Goal: Information Seeking & Learning: Learn about a topic

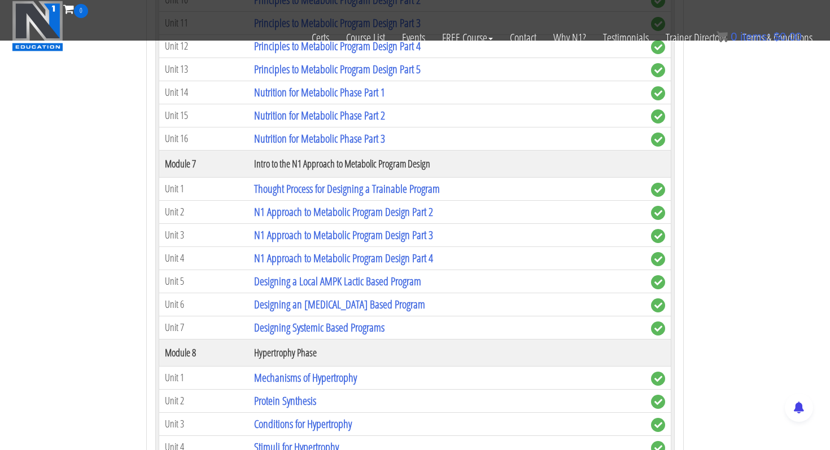
scroll to position [1634, 0]
click at [305, 307] on link "Designing an [MEDICAL_DATA] Based Program" at bounding box center [339, 303] width 171 height 15
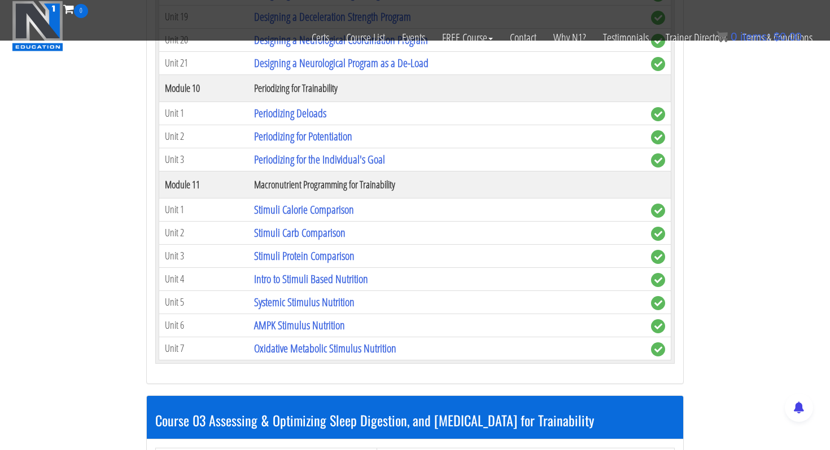
scroll to position [2924, 0]
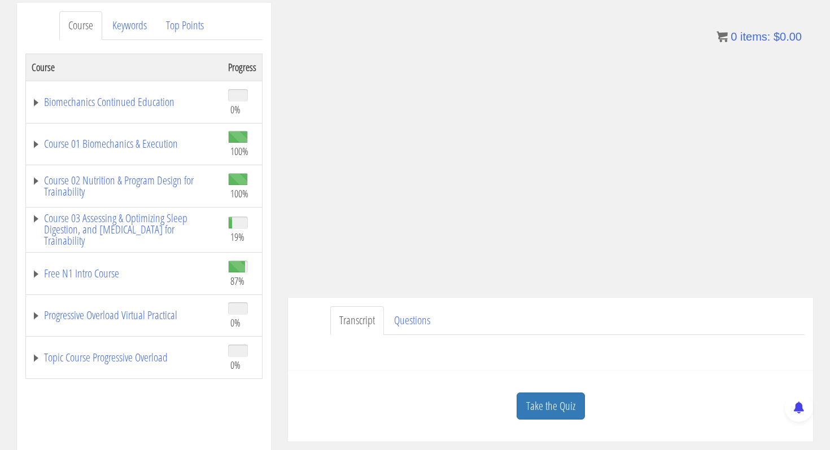
scroll to position [157, 0]
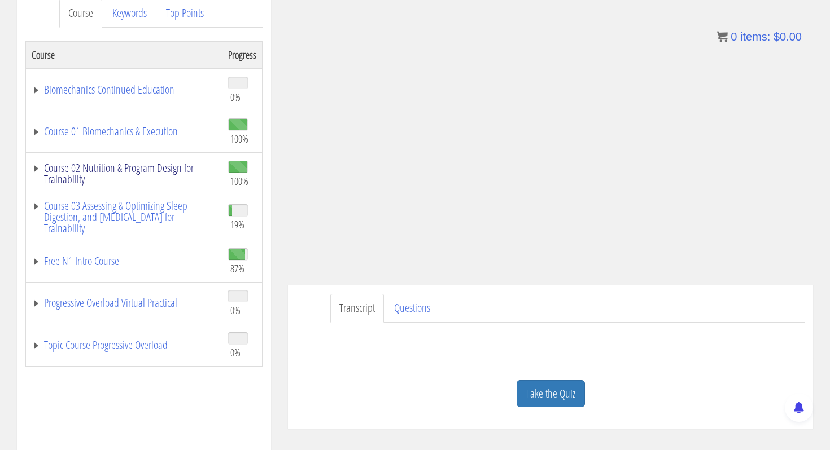
click at [79, 169] on link "Course 02 Nutrition & Program Design for Trainability" at bounding box center [124, 174] width 185 height 23
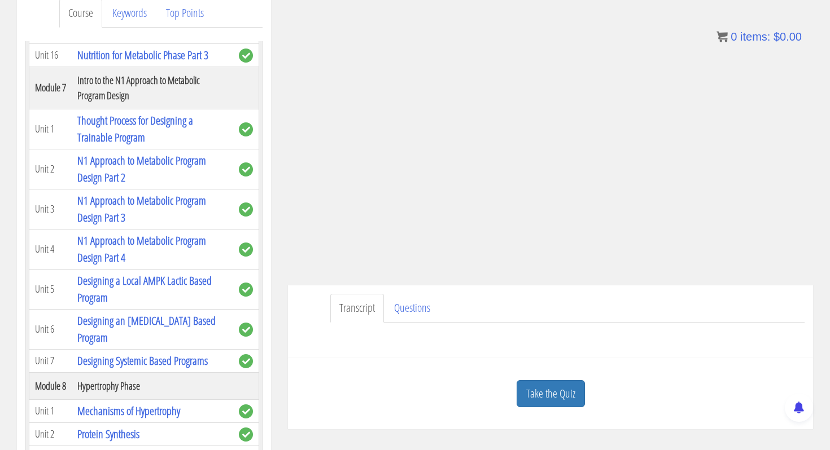
scroll to position [1282, 0]
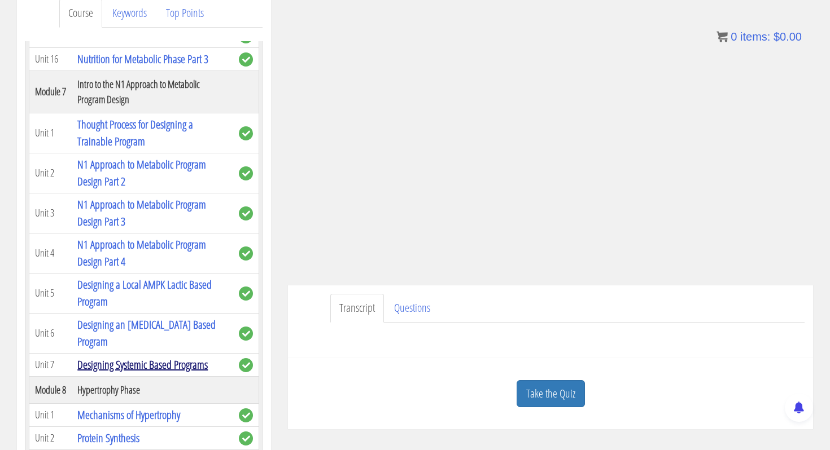
click at [103, 367] on link "Designing Systemic Based Programs" at bounding box center [142, 364] width 130 height 15
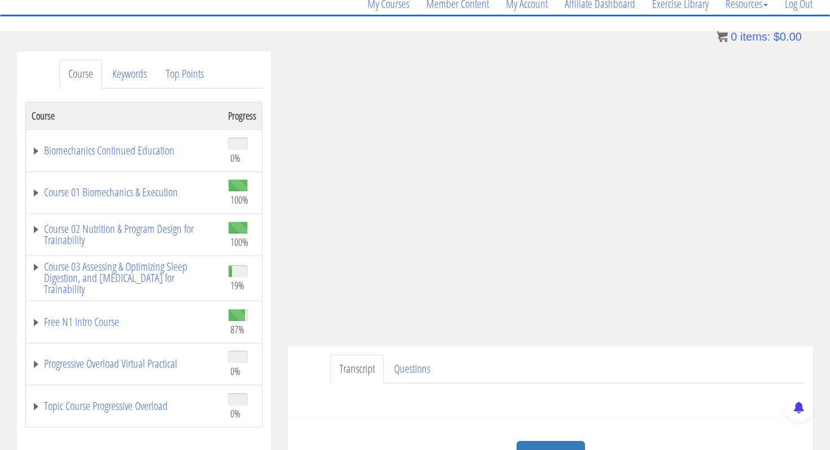
scroll to position [96, 0]
click at [94, 232] on link "Course 02 Nutrition & Program Design for Trainability" at bounding box center [124, 235] width 185 height 23
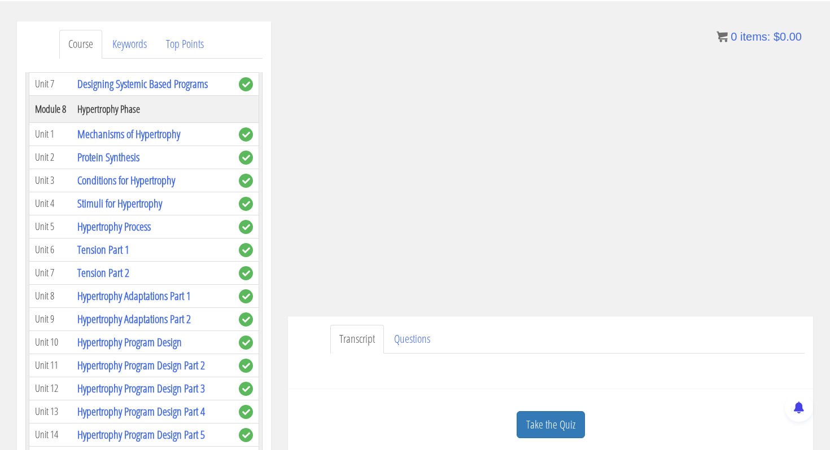
scroll to position [1595, 0]
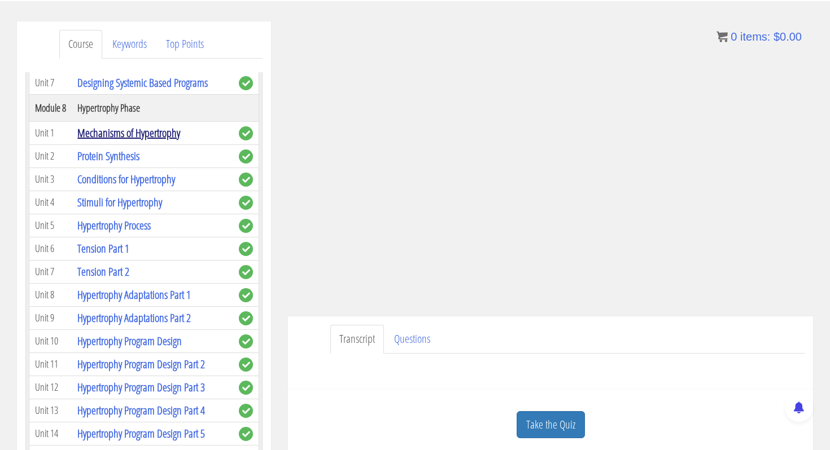
click at [131, 138] on link "Mechanisms of Hypertrophy" at bounding box center [128, 132] width 103 height 15
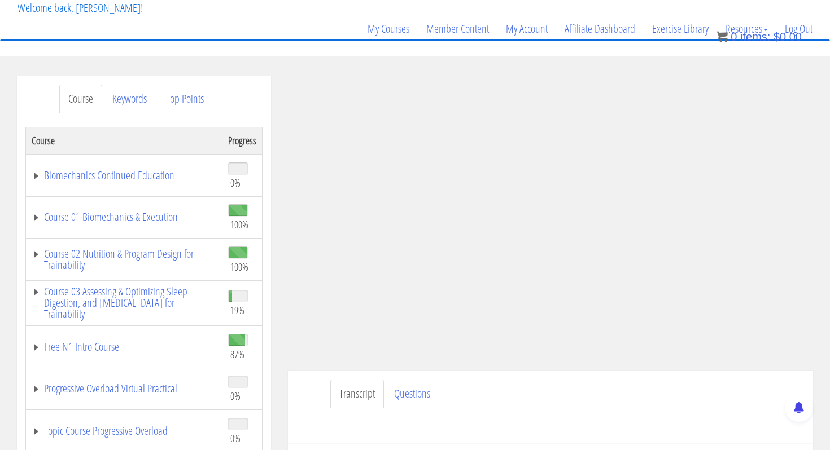
scroll to position [62, 0]
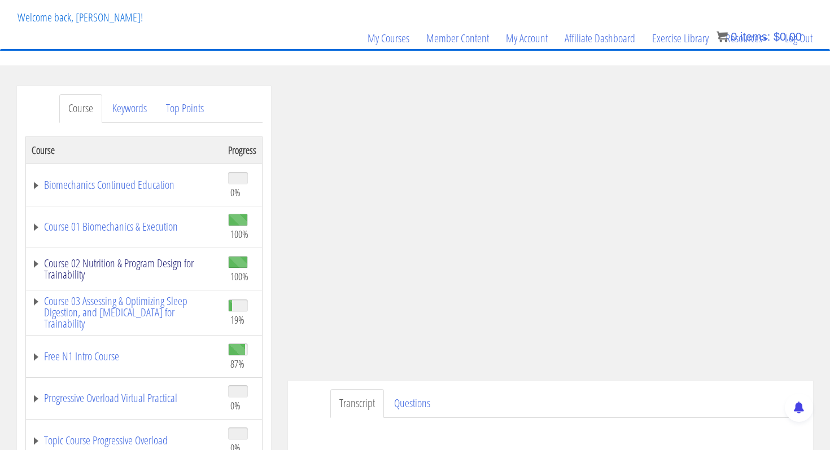
click at [73, 267] on link "Course 02 Nutrition & Program Design for Trainability" at bounding box center [124, 269] width 185 height 23
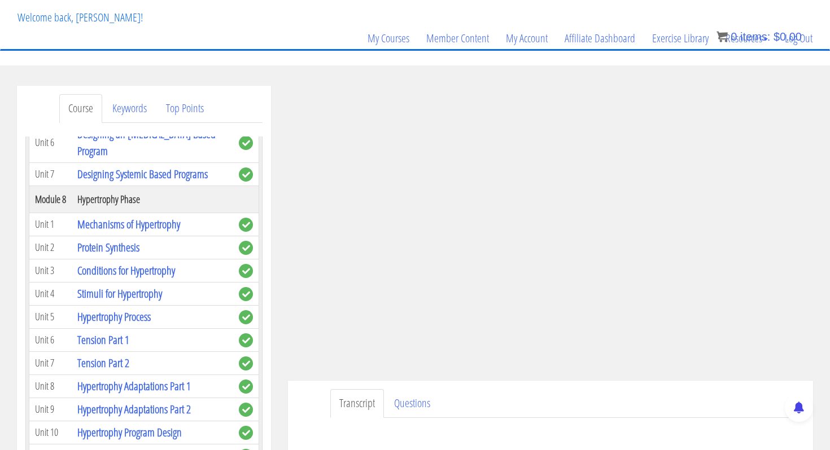
scroll to position [1611, 0]
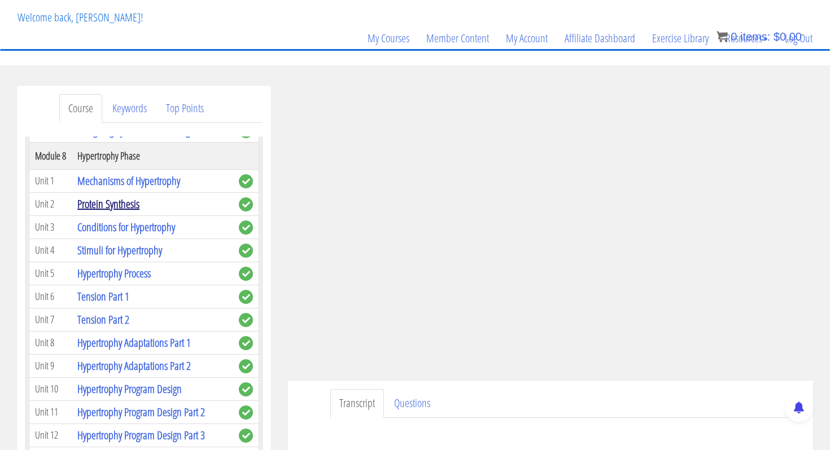
click at [101, 207] on link "Protein Synthesis" at bounding box center [108, 203] width 62 height 15
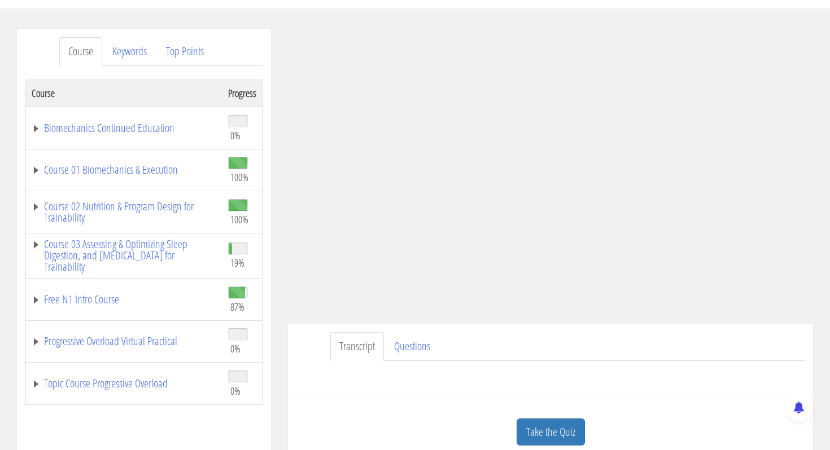
scroll to position [131, 0]
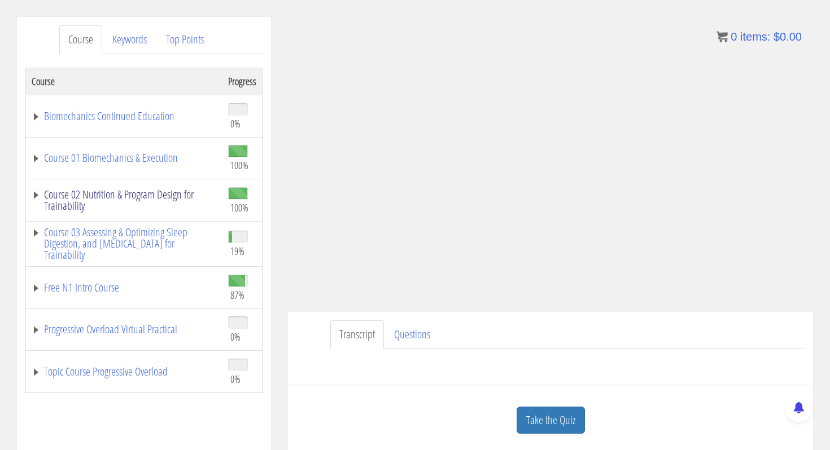
click at [160, 201] on link "Course 02 Nutrition & Program Design for Trainability" at bounding box center [124, 200] width 185 height 23
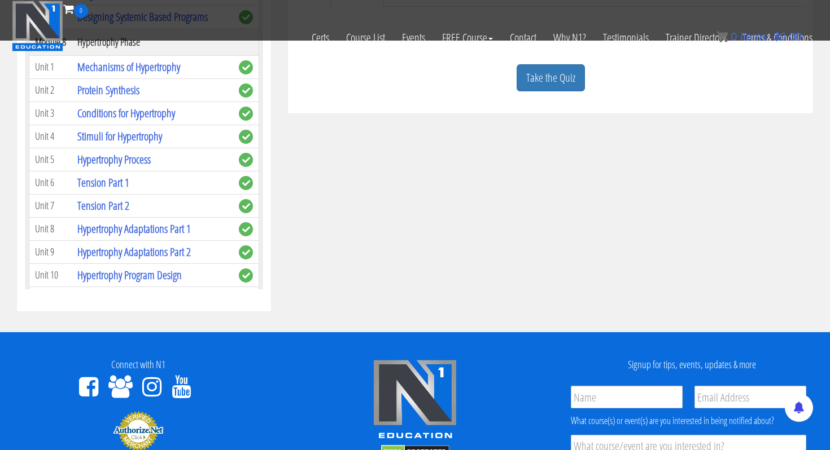
scroll to position [1315, 0]
click at [125, 113] on link "Conditions for Hypertrophy" at bounding box center [126, 111] width 98 height 15
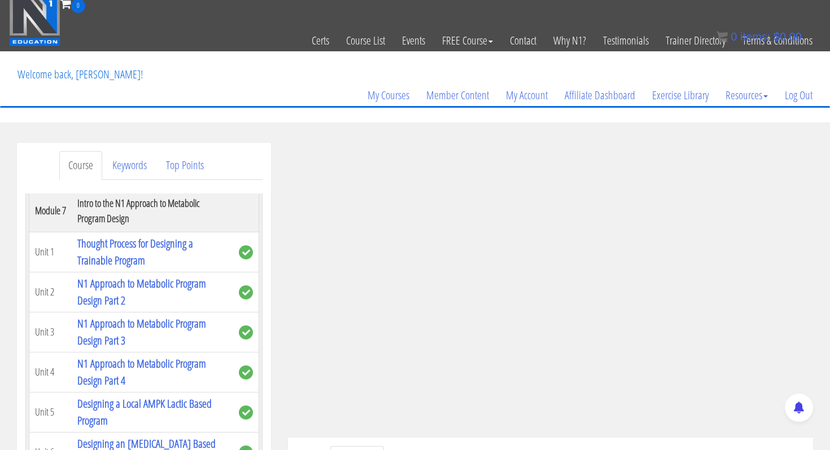
scroll to position [0, 0]
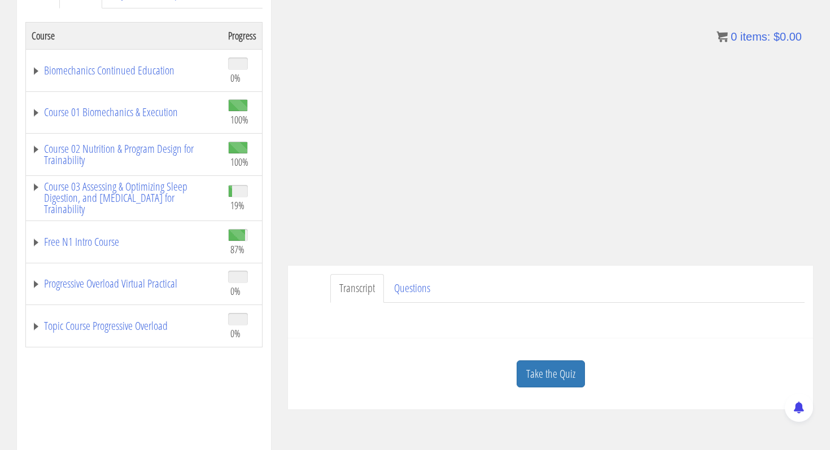
scroll to position [182, 0]
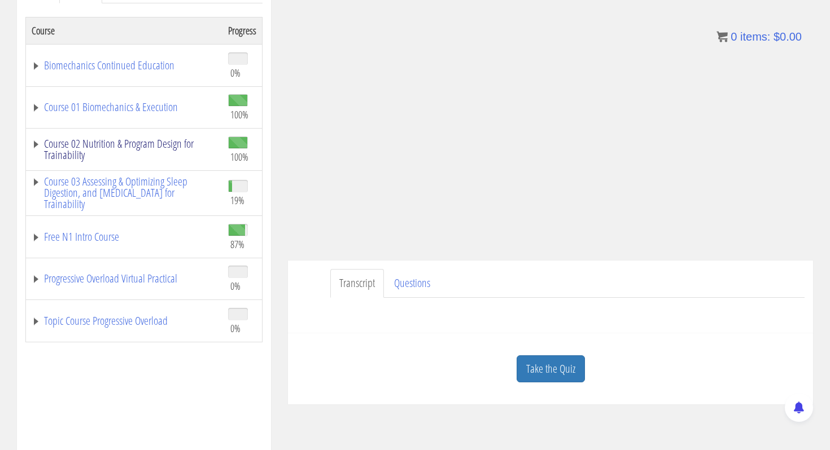
click at [102, 142] on link "Course 02 Nutrition & Program Design for Trainability" at bounding box center [124, 149] width 185 height 23
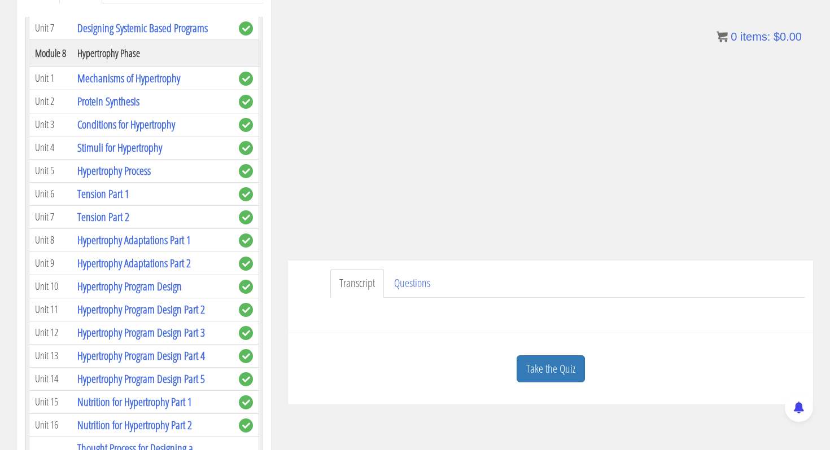
scroll to position [1592, 0]
